Goal: Task Accomplishment & Management: Use online tool/utility

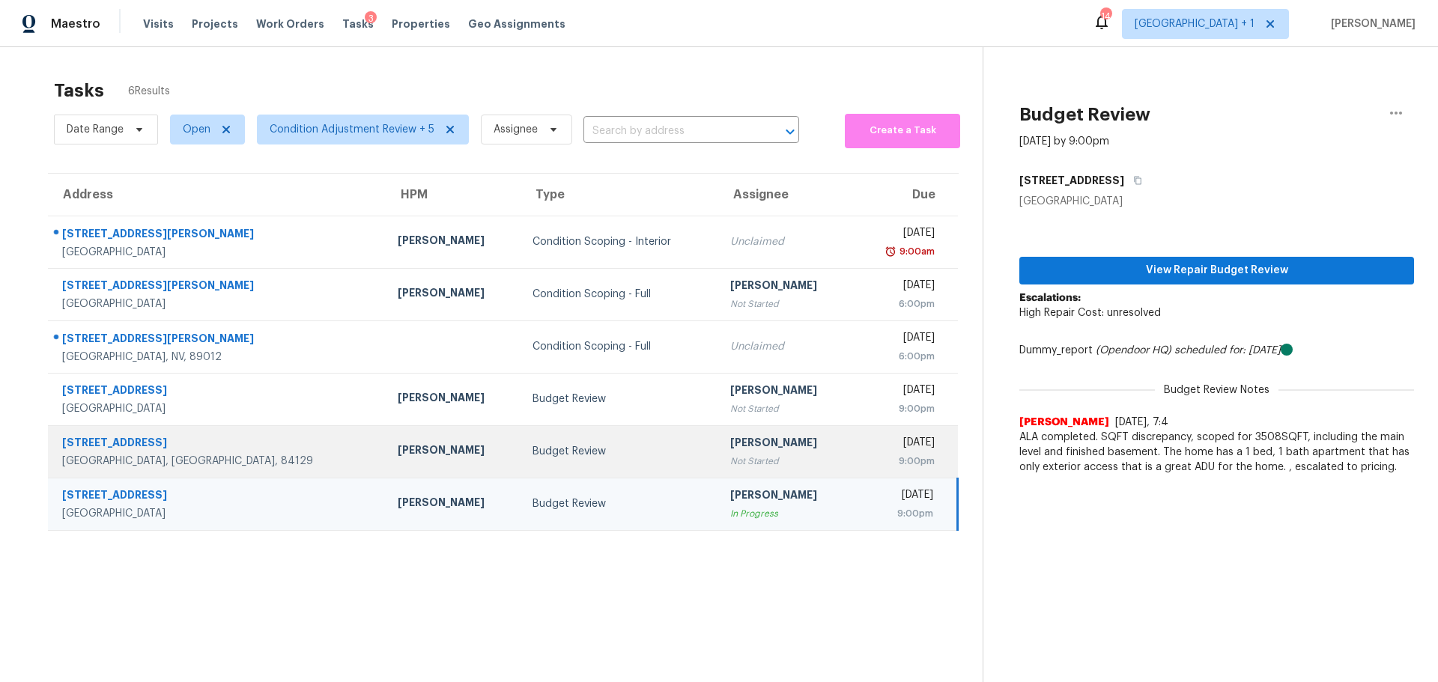
click at [231, 460] on div "Taylorsville, UT, 84129" at bounding box center [218, 461] width 312 height 15
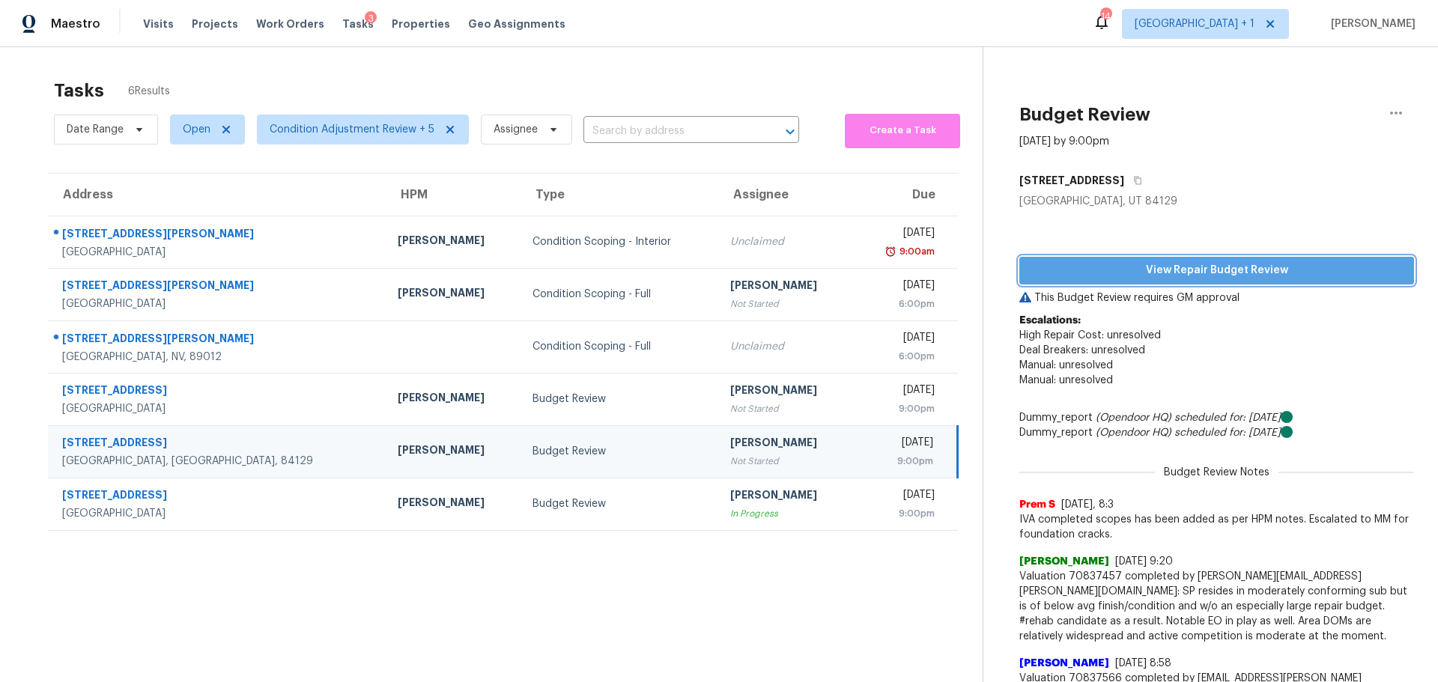
click at [1105, 267] on span "View Repair Budget Review" at bounding box center [1216, 270] width 371 height 19
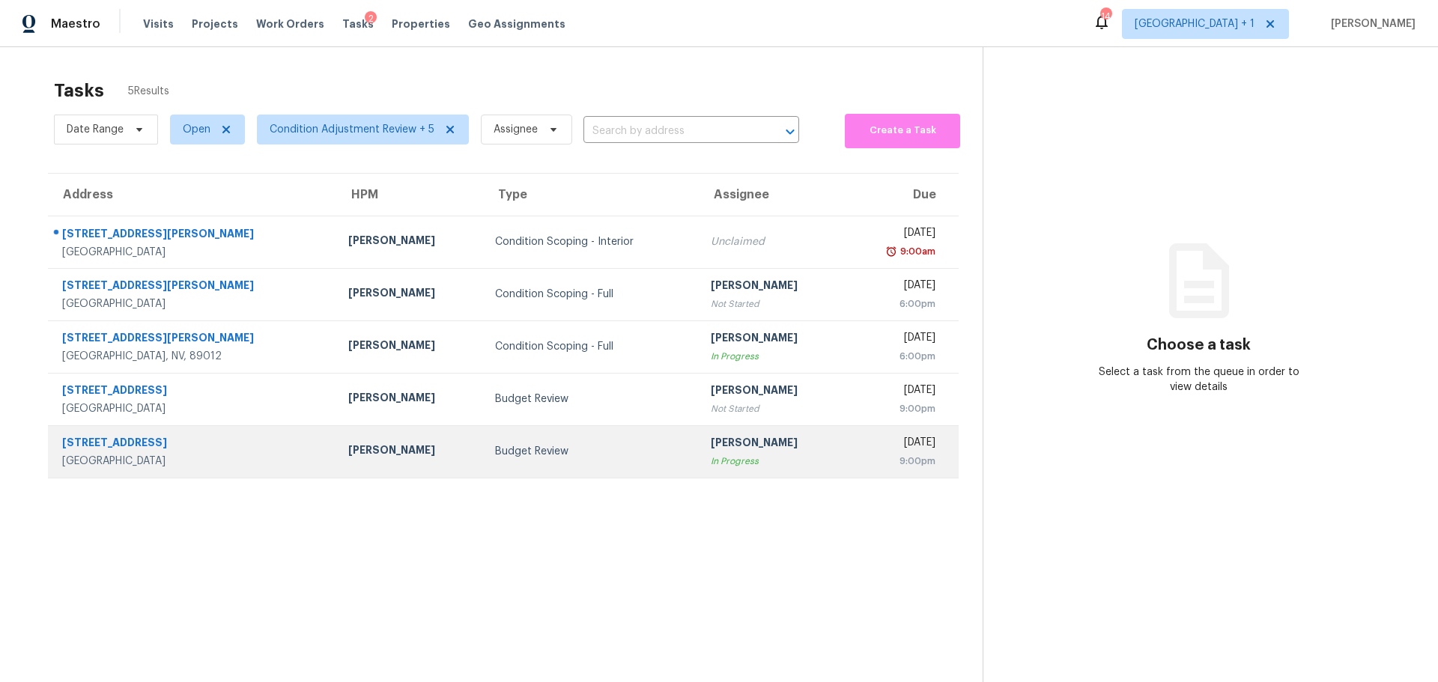
click at [559, 467] on td "Budget Review" at bounding box center [590, 451] width 215 height 52
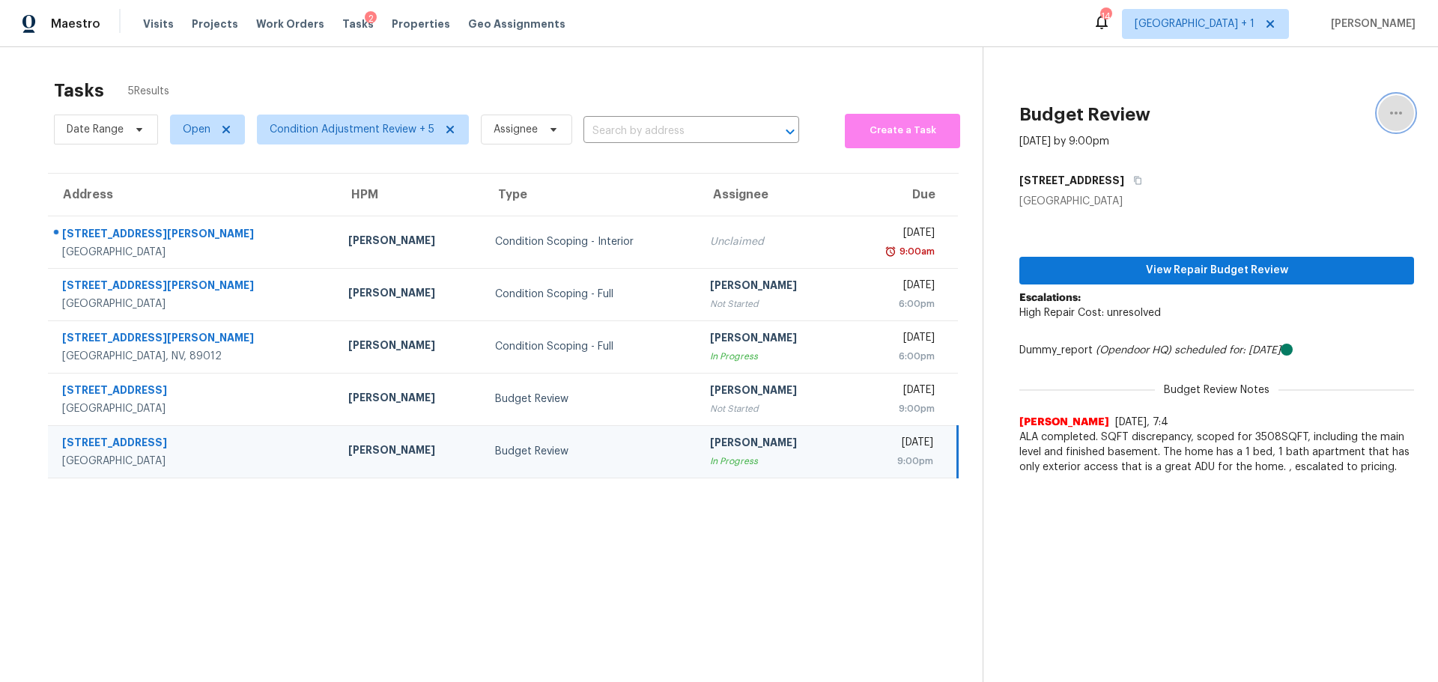
click at [1387, 113] on icon "button" at bounding box center [1396, 113] width 18 height 18
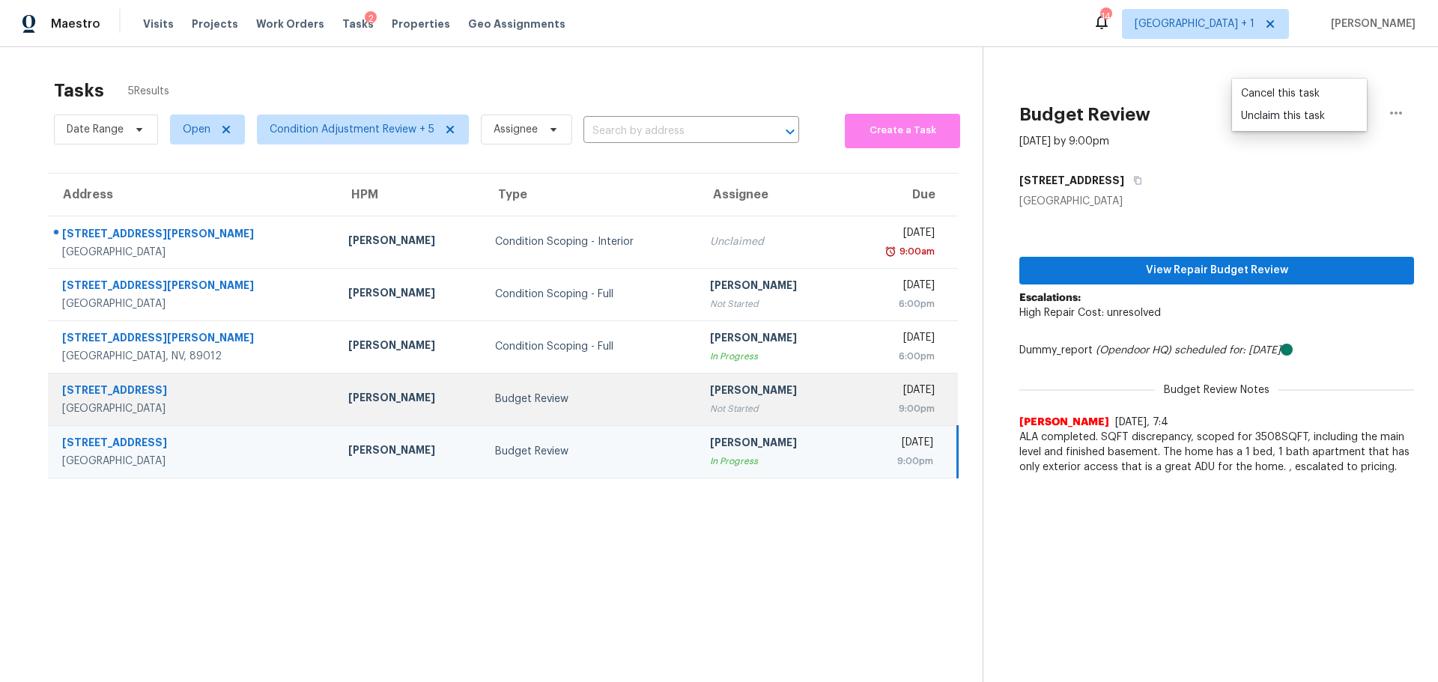
click at [237, 410] on div "Las Vegas, NV, 89134" at bounding box center [193, 408] width 262 height 15
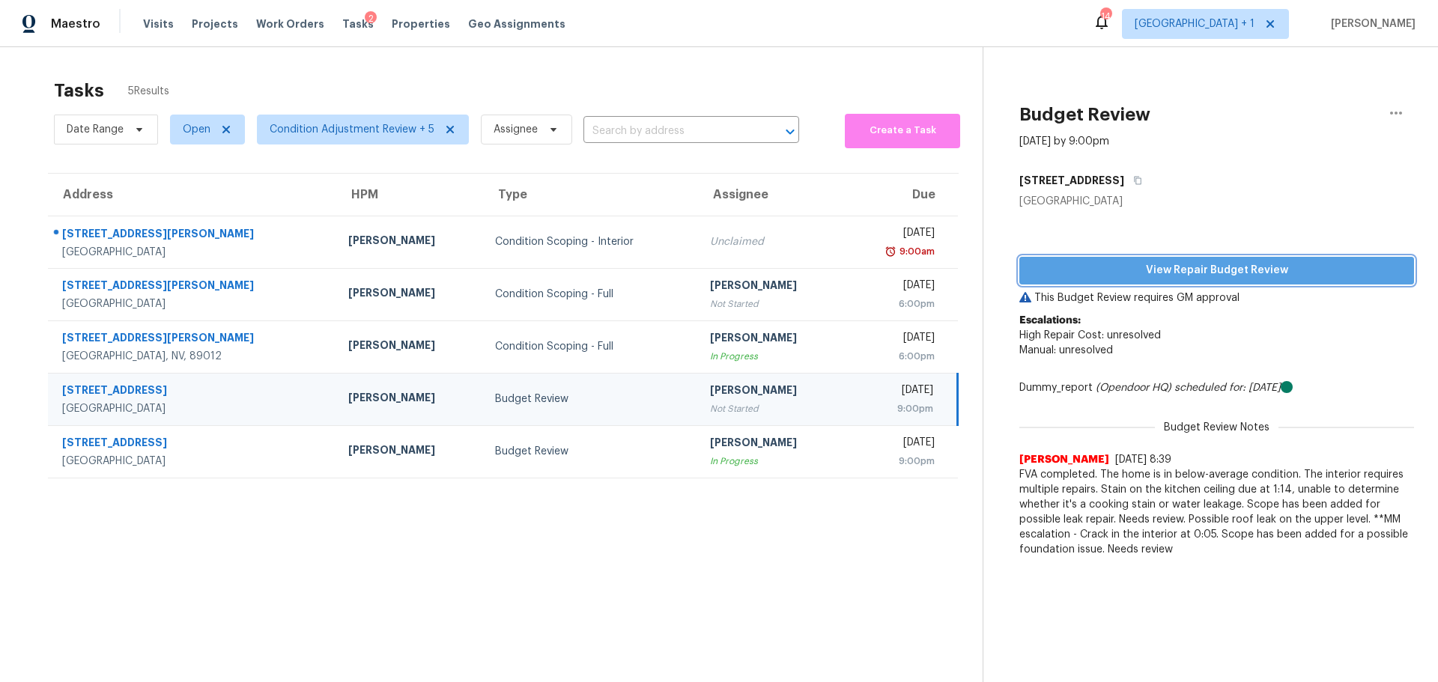
click at [1218, 266] on span "View Repair Budget Review" at bounding box center [1216, 270] width 371 height 19
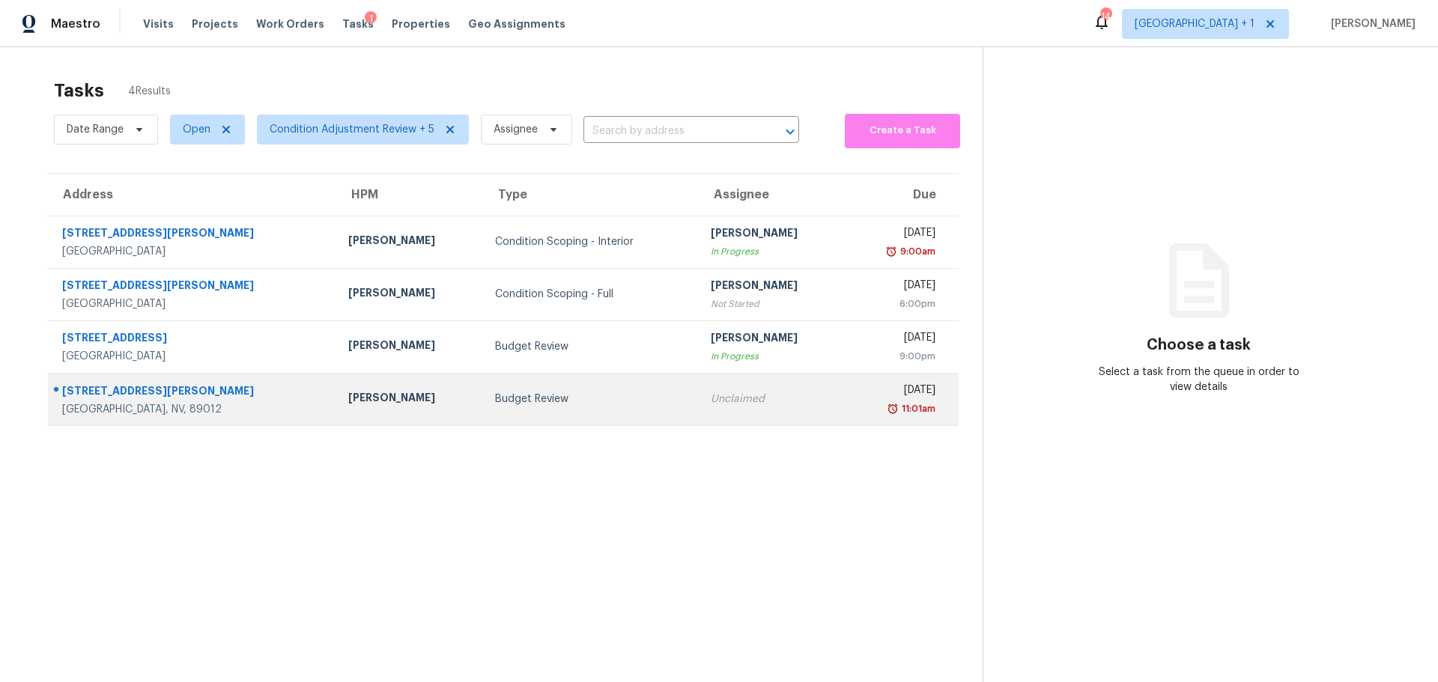
click at [257, 408] on div "[GEOGRAPHIC_DATA], NV, 89012" at bounding box center [193, 409] width 262 height 15
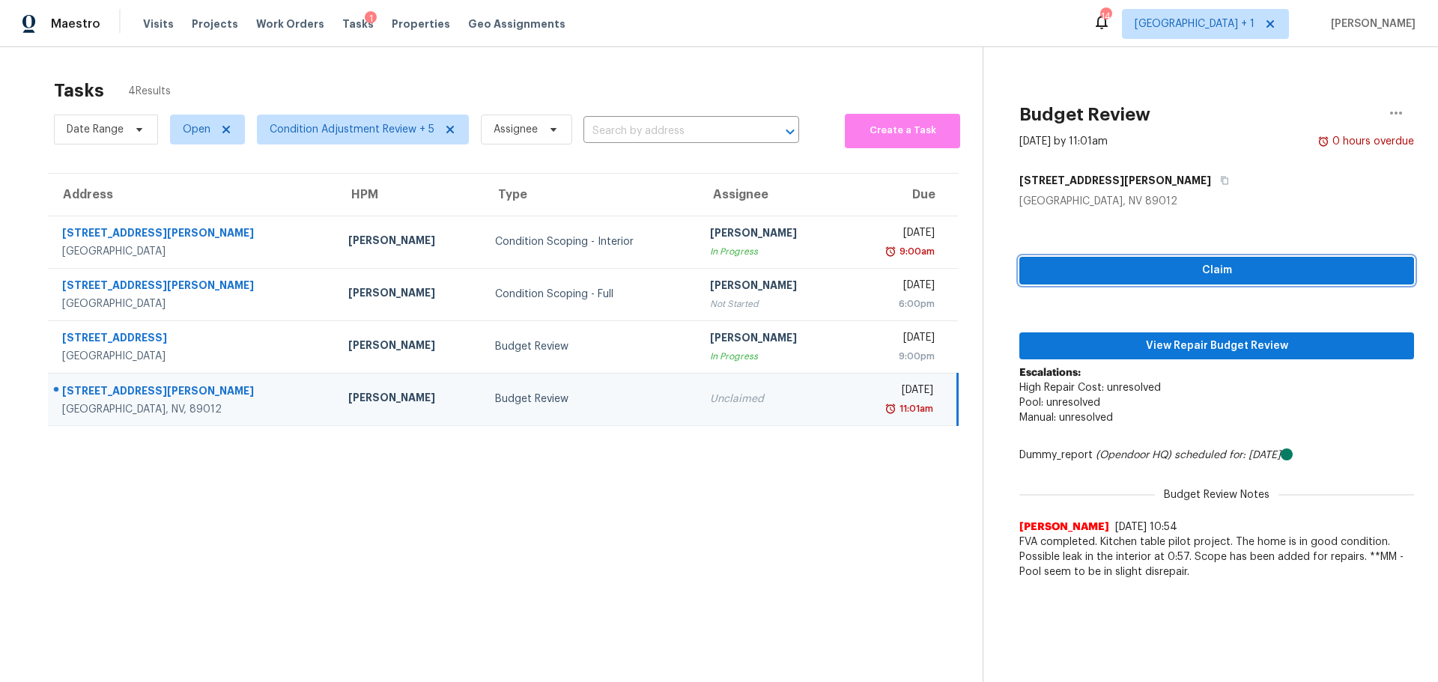
click at [1191, 270] on span "Claim" at bounding box center [1216, 270] width 371 height 19
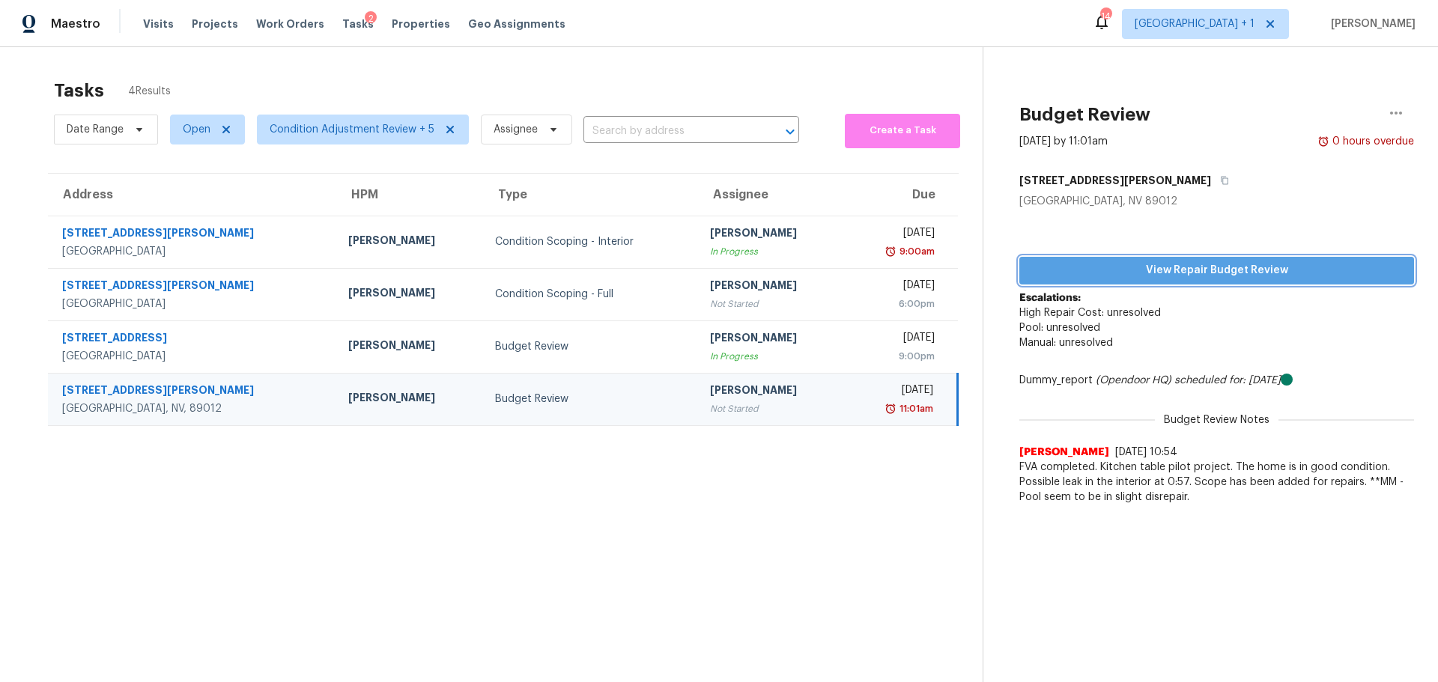
click at [1180, 276] on span "View Repair Budget Review" at bounding box center [1216, 270] width 371 height 19
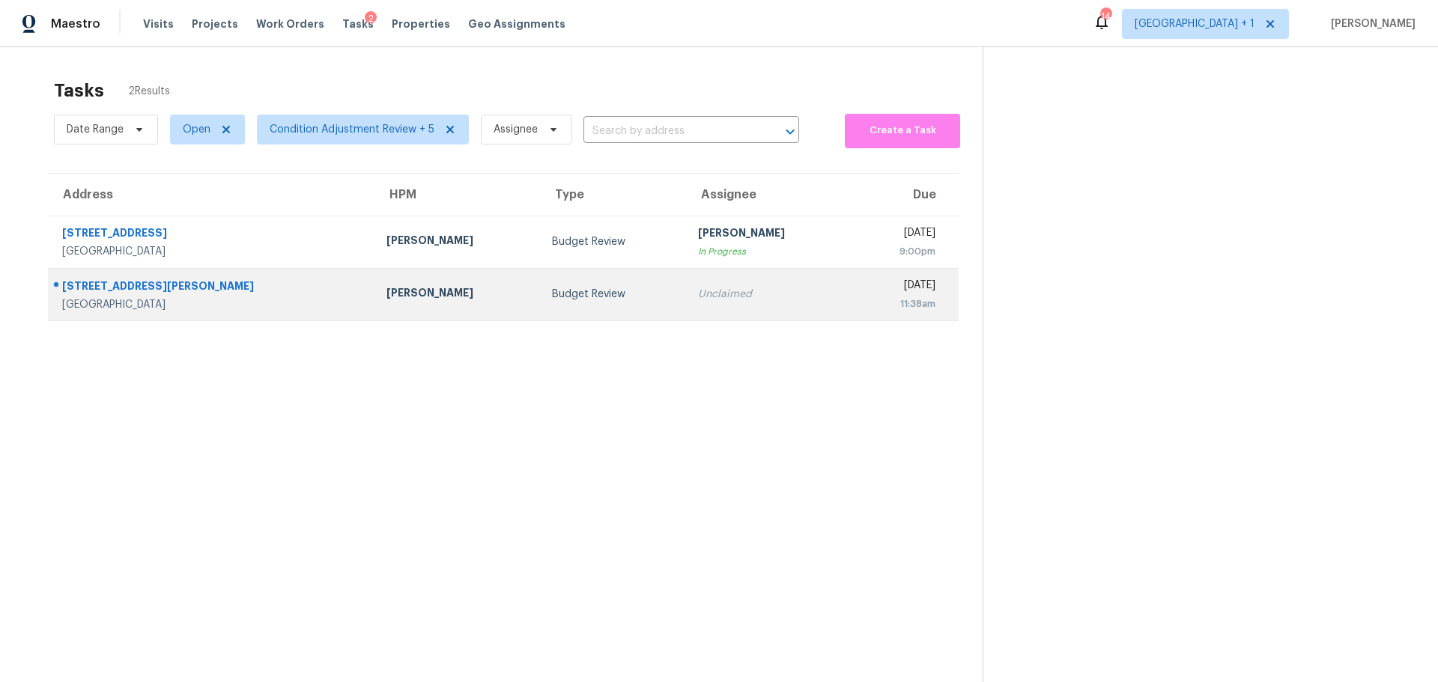
click at [255, 293] on div "[STREET_ADDRESS][PERSON_NAME]" at bounding box center [212, 288] width 300 height 19
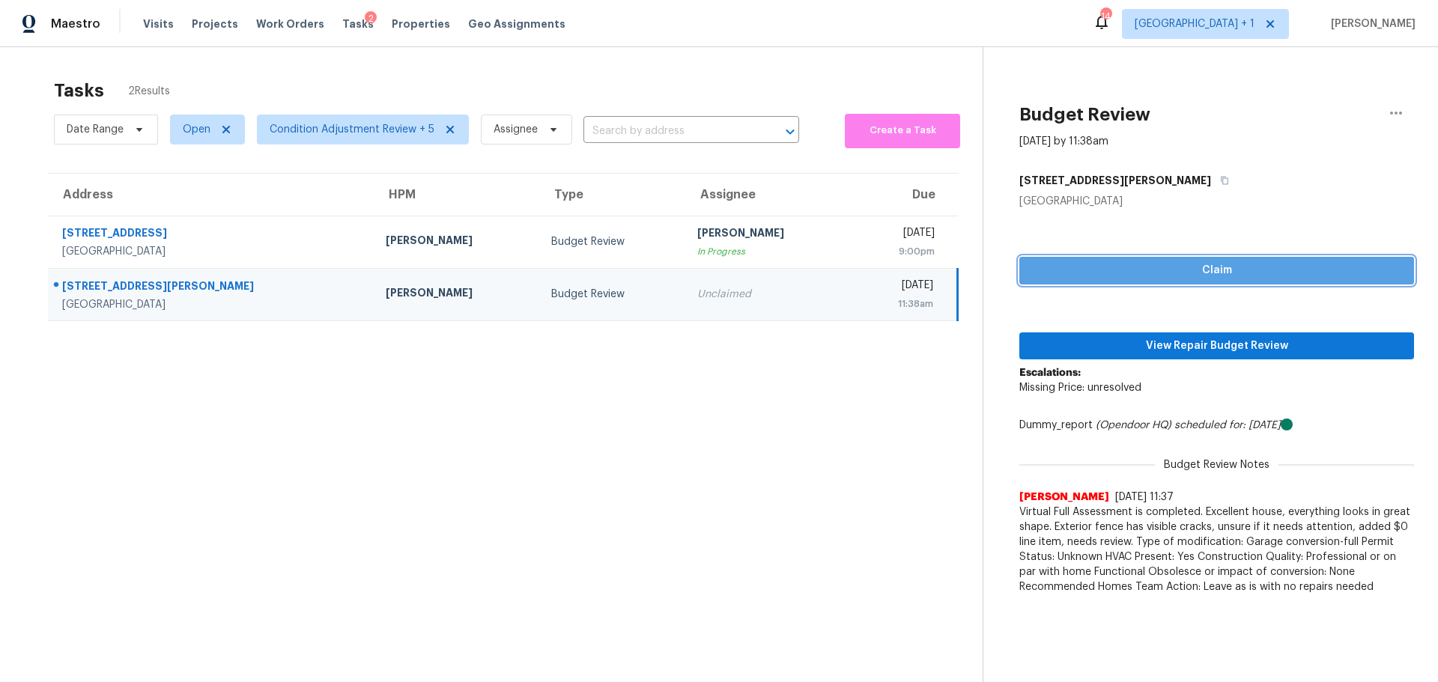
click at [1243, 263] on span "Claim" at bounding box center [1216, 270] width 371 height 19
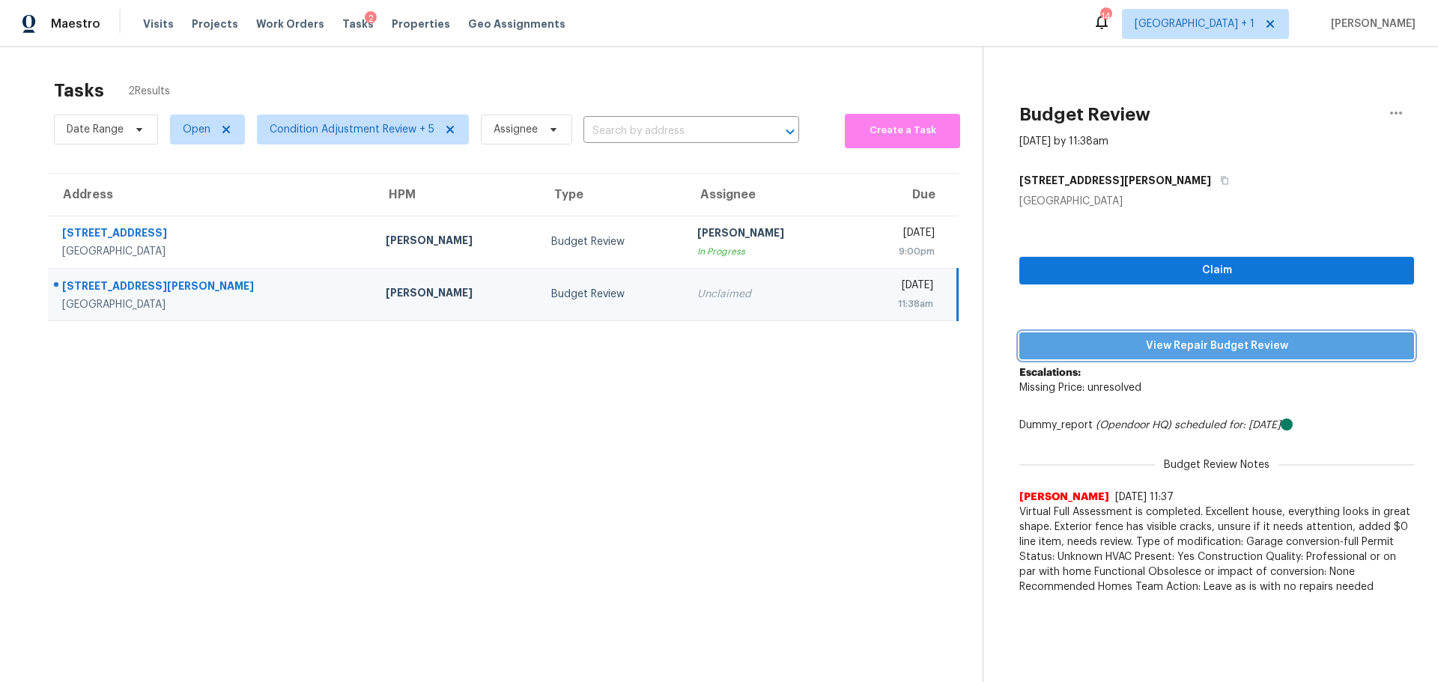
click at [1218, 342] on span "View Repair Budget Review" at bounding box center [1216, 346] width 371 height 19
